Goal: Task Accomplishment & Management: Use online tool/utility

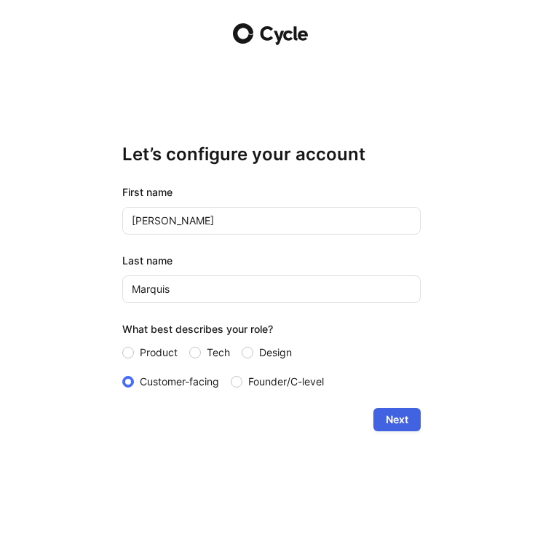
click at [399, 415] on span "Next" at bounding box center [397, 419] width 23 height 17
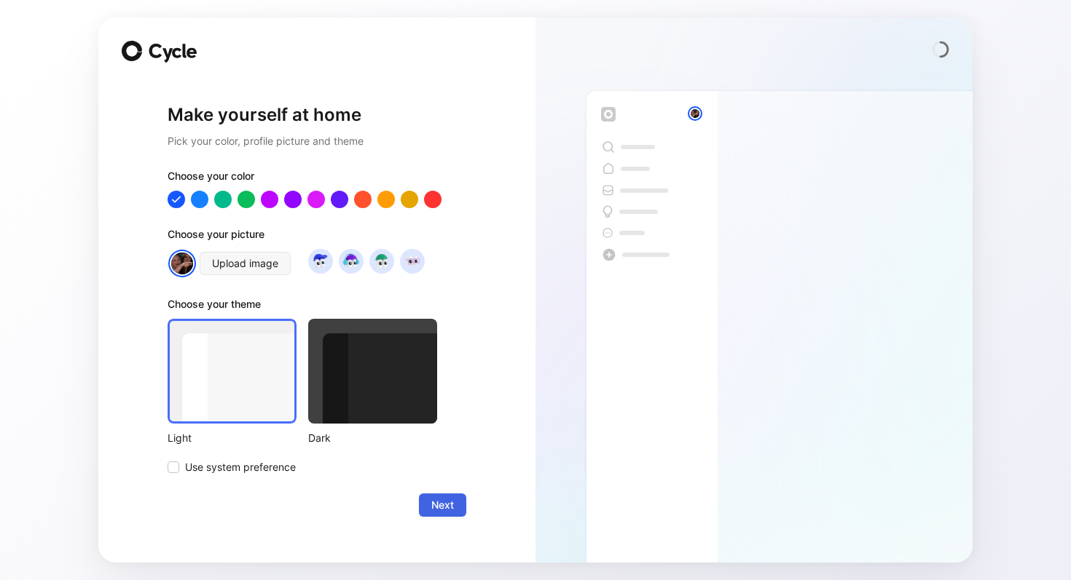
click at [449, 501] on span "Next" at bounding box center [442, 505] width 23 height 17
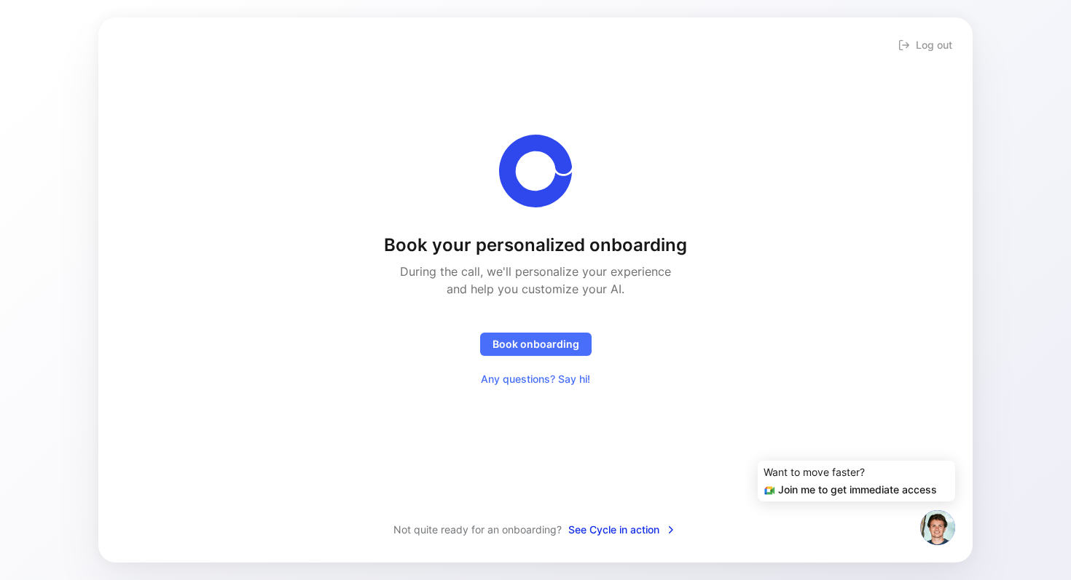
click at [543, 532] on span "See Cycle in action" at bounding box center [622, 529] width 109 height 17
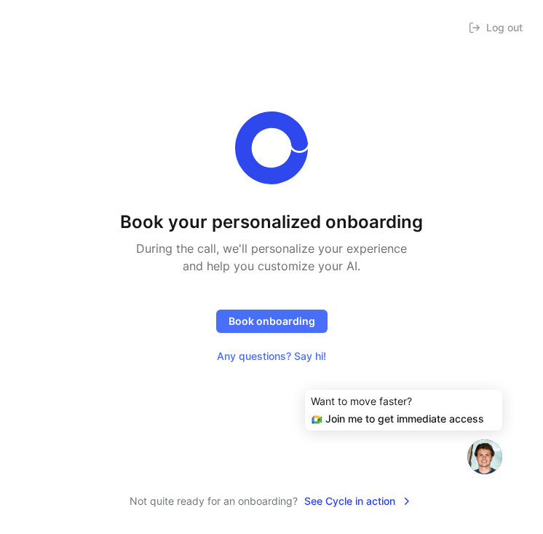
click at [482, 29] on div "Book your personalized onboarding During the call, we'll personalize your exper…" at bounding box center [271, 257] width 497 height 468
click at [509, 26] on div "Book your personalized onboarding During the call, we'll personalize your exper…" at bounding box center [271, 257] width 497 height 468
click at [477, 25] on div "Book your personalized onboarding During the call, we'll personalize your exper…" at bounding box center [271, 257] width 497 height 468
click at [514, 34] on div "Book your personalized onboarding During the call, we'll personalize your exper…" at bounding box center [271, 257] width 497 height 468
click at [197, 42] on div "Book your personalized onboarding During the call, we'll personalize your exper…" at bounding box center [271, 257] width 497 height 468
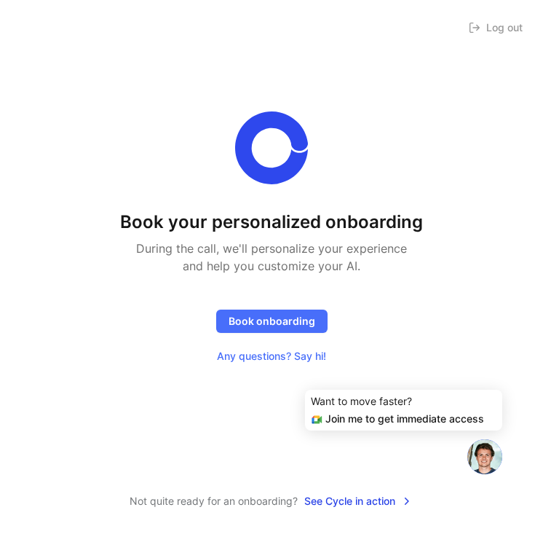
click at [503, 31] on div "Book your personalized onboarding During the call, we'll personalize your exper…" at bounding box center [271, 257] width 497 height 468
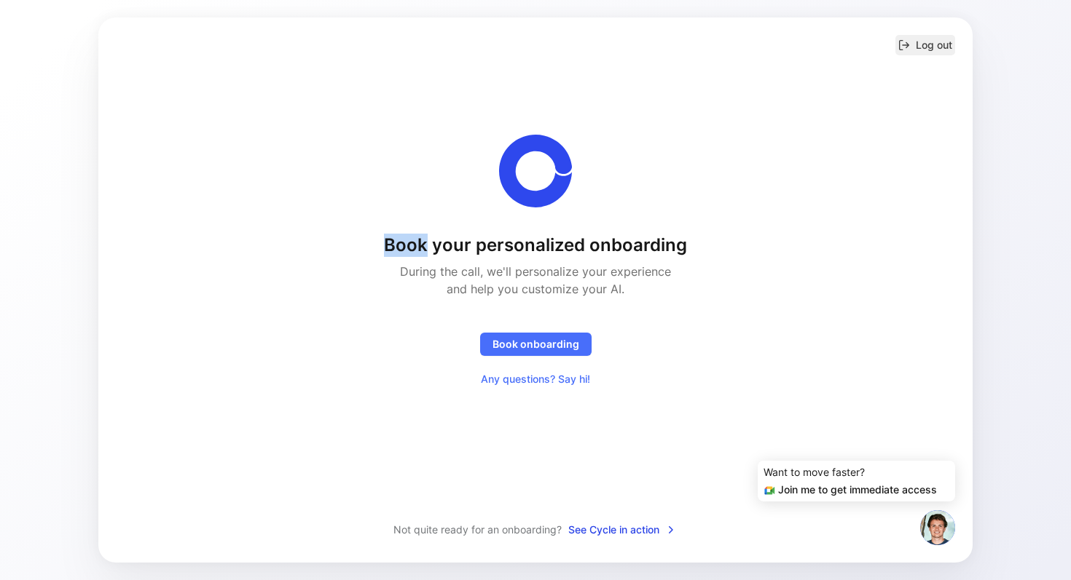
click at [543, 44] on button "Log out" at bounding box center [925, 45] width 60 height 20
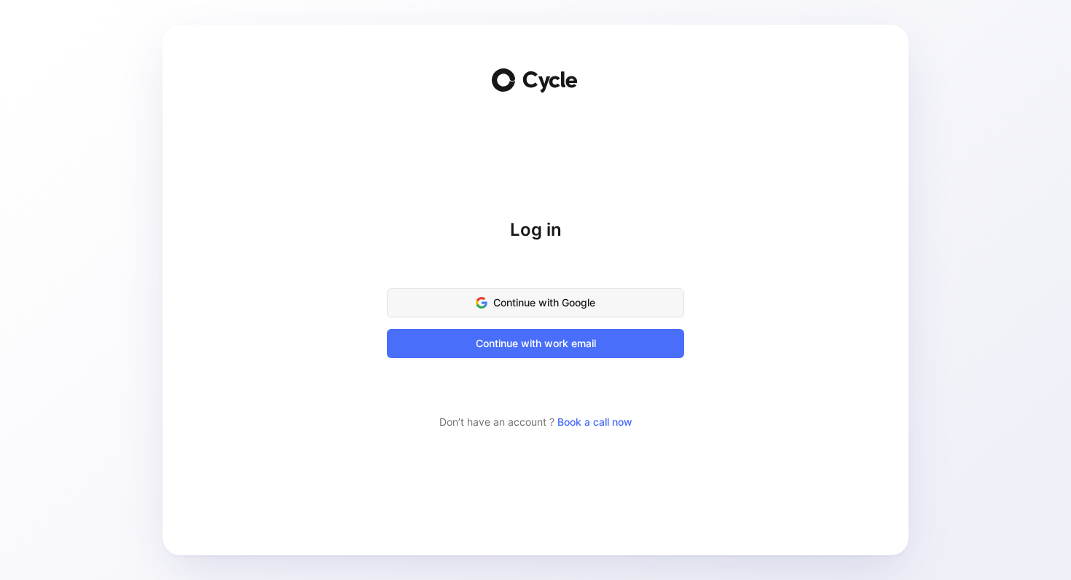
click at [543, 305] on span "Continue with Google" at bounding box center [535, 302] width 261 height 17
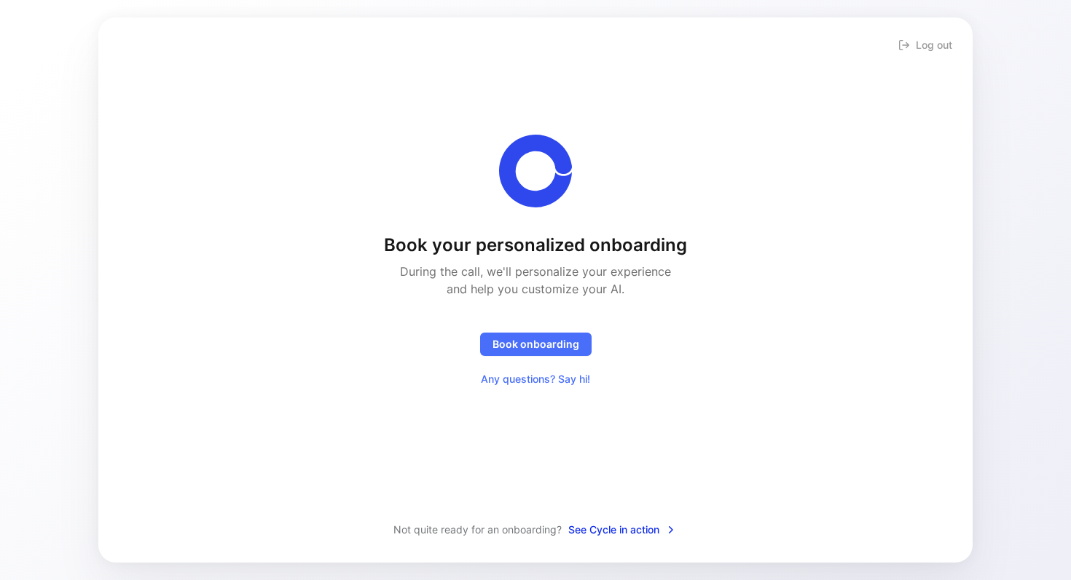
click at [599, 529] on span "See Cycle in action" at bounding box center [622, 529] width 109 height 17
